Goal: Find specific page/section: Find specific page/section

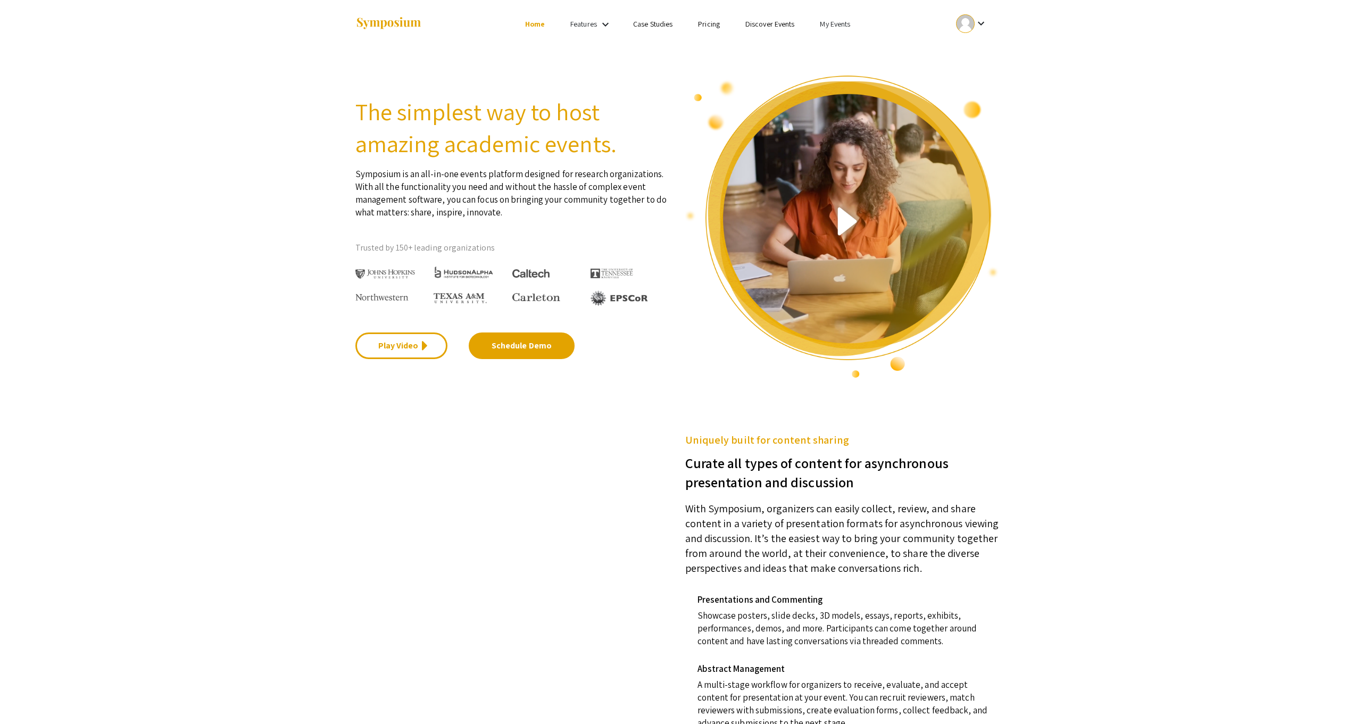
click at [832, 24] on link "My Events" at bounding box center [835, 24] width 30 height 10
click at [986, 15] on div at bounding box center [677, 362] width 1354 height 724
click at [981, 23] on mat-icon "keyboard_arrow_down" at bounding box center [981, 23] width 13 height 13
click at [1142, 74] on div at bounding box center [677, 362] width 1354 height 724
click at [833, 24] on link "My Events" at bounding box center [835, 24] width 30 height 10
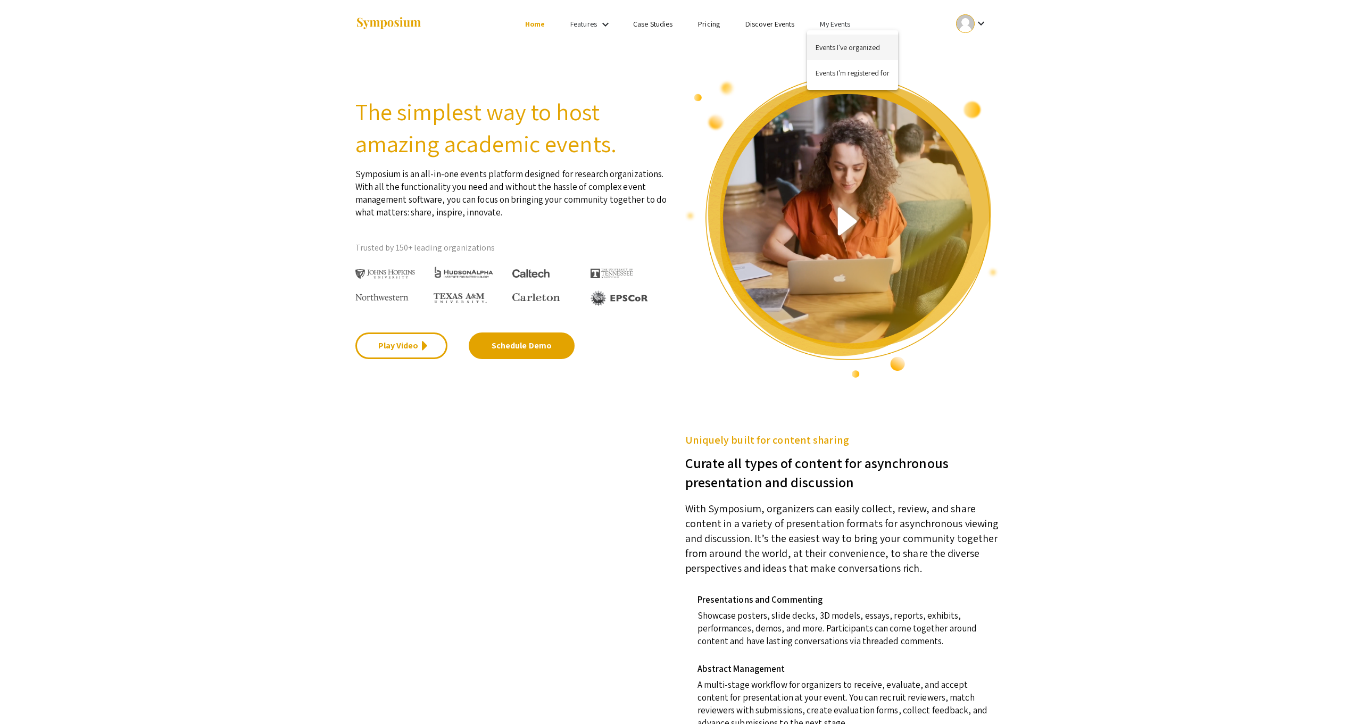
click at [844, 47] on button "Events I've organized" at bounding box center [852, 48] width 91 height 26
